Goal: Task Accomplishment & Management: Manage account settings

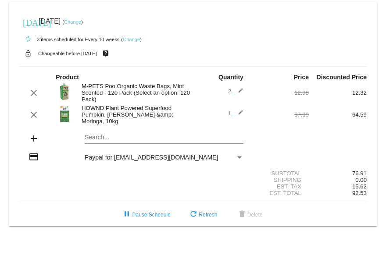
click at [238, 93] on mat-icon "edit" at bounding box center [238, 93] width 11 height 11
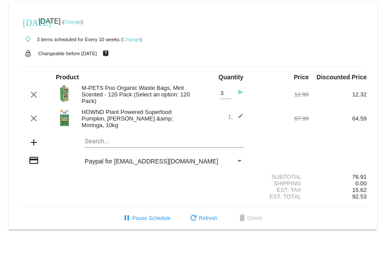
click at [226, 94] on input "3" at bounding box center [225, 93] width 11 height 7
click at [226, 96] on input "2" at bounding box center [225, 93] width 11 height 7
type input "1"
click at [226, 96] on input "1" at bounding box center [225, 93] width 11 height 7
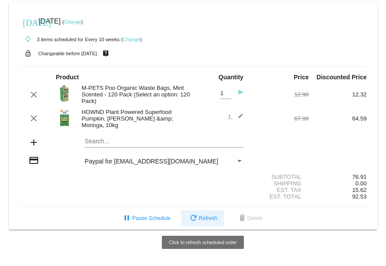
click at [214, 213] on button "refresh Refresh" at bounding box center [202, 219] width 43 height 16
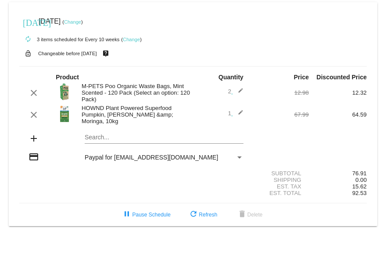
click at [81, 20] on link "Change" at bounding box center [72, 21] width 17 height 5
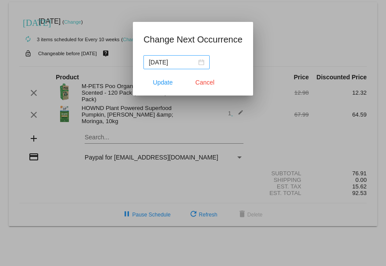
click at [201, 63] on div "2025-09-14" at bounding box center [177, 63] width 56 height 10
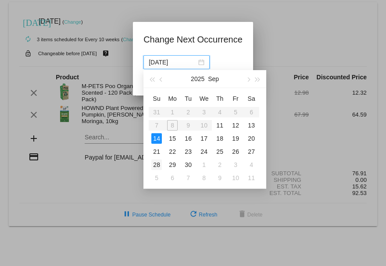
click at [157, 166] on div "28" at bounding box center [156, 165] width 11 height 11
type input "2025-09-28"
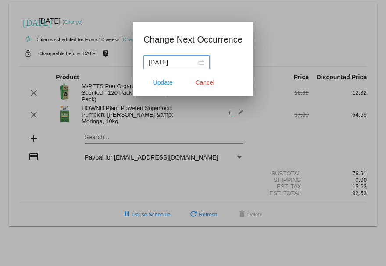
click at [200, 60] on div "2025-09-28" at bounding box center [177, 63] width 56 height 10
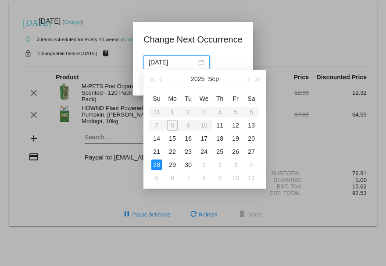
click at [201, 62] on div "2025-09-28" at bounding box center [177, 63] width 56 height 10
click at [222, 58] on div "2025-09-28" at bounding box center [193, 62] width 99 height 14
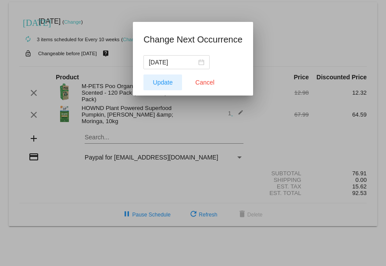
click at [148, 86] on button "Update" at bounding box center [163, 83] width 39 height 16
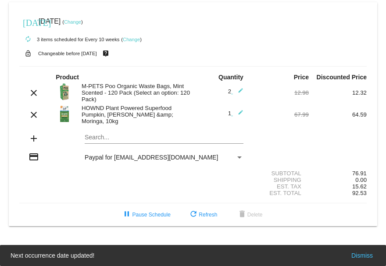
click at [132, 39] on link "Change" at bounding box center [131, 39] width 17 height 5
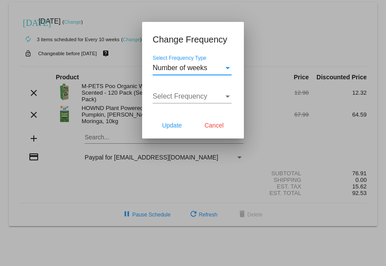
click at [227, 68] on div "Select Frequency Type" at bounding box center [228, 68] width 4 height 2
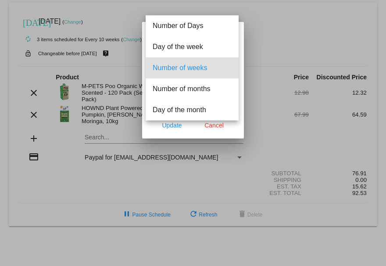
click at [227, 68] on span "Number of weeks" at bounding box center [192, 68] width 79 height 21
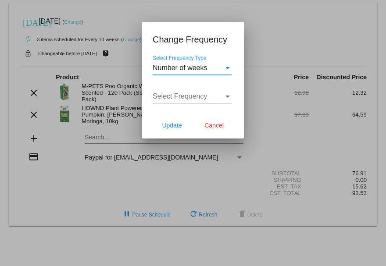
click at [224, 96] on div "Select Frequency" at bounding box center [228, 97] width 8 height 8
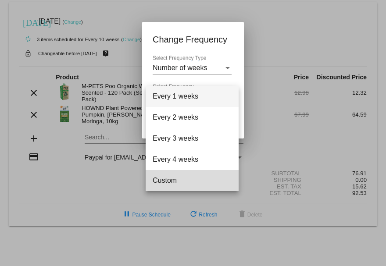
click at [191, 183] on span "Custom" at bounding box center [192, 180] width 79 height 21
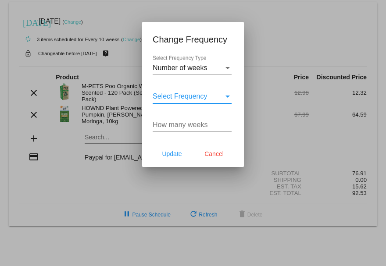
click at [191, 126] on input "How many weeks" at bounding box center [192, 125] width 79 height 8
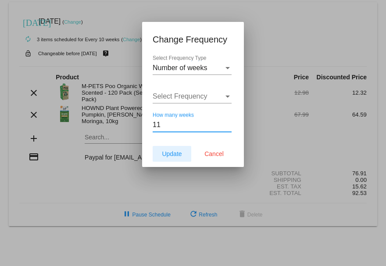
type input "11"
click at [176, 156] on span "Update" at bounding box center [172, 154] width 20 height 7
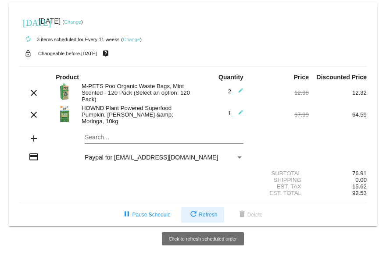
click at [205, 216] on span "refresh Refresh" at bounding box center [202, 215] width 29 height 6
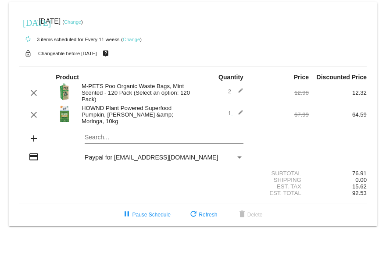
click at [240, 93] on mat-icon "edit" at bounding box center [238, 93] width 11 height 11
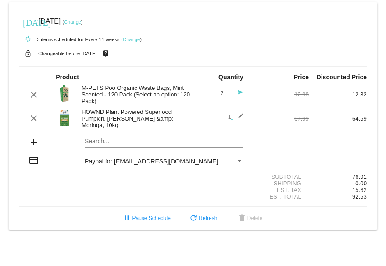
type input "1"
click at [226, 97] on input "1" at bounding box center [225, 93] width 11 height 7
click at [228, 97] on input "1" at bounding box center [225, 93] width 11 height 7
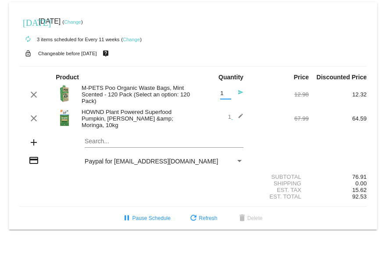
click at [228, 95] on input "1" at bounding box center [225, 93] width 11 height 7
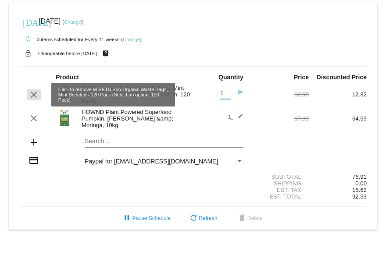
click at [35, 94] on mat-icon "clear" at bounding box center [34, 95] width 11 height 11
